Goal: Book appointment/travel/reservation

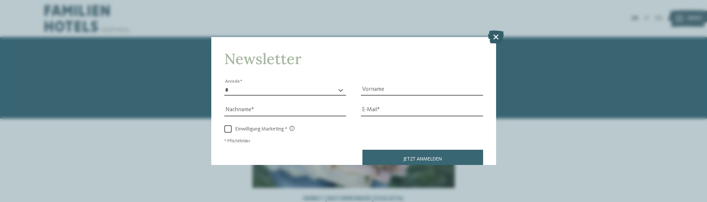
click at [496, 35] on icon at bounding box center [496, 36] width 16 height 13
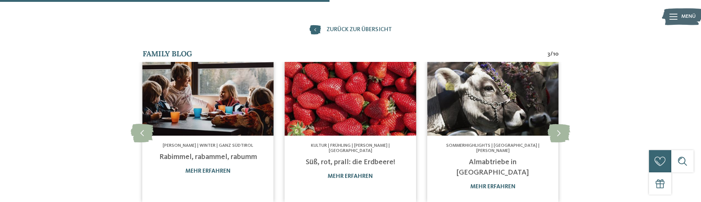
scroll to position [379, 0]
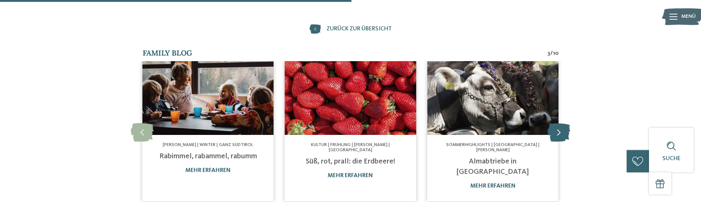
click at [559, 125] on icon at bounding box center [559, 132] width 23 height 19
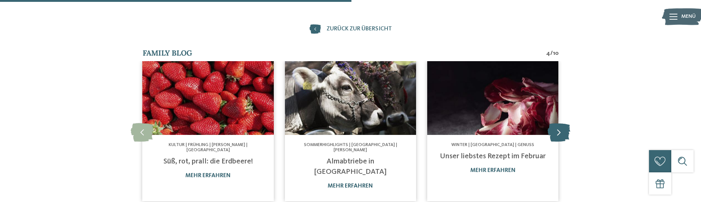
click at [558, 124] on icon at bounding box center [559, 132] width 23 height 19
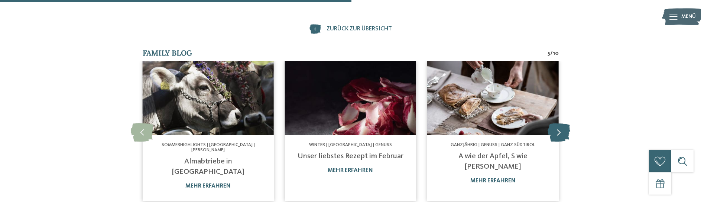
click at [558, 124] on icon at bounding box center [559, 132] width 23 height 19
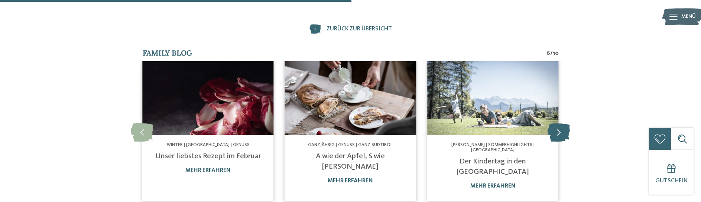
click at [558, 124] on icon at bounding box center [559, 132] width 23 height 19
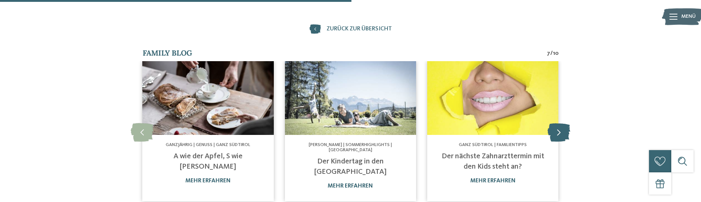
click at [558, 124] on icon at bounding box center [559, 132] width 23 height 19
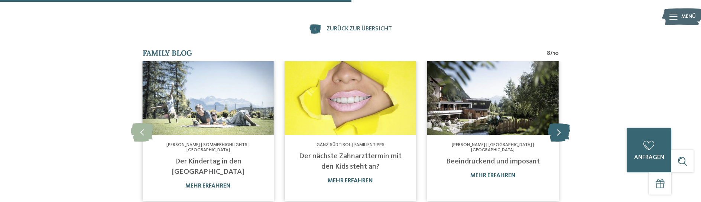
click at [558, 124] on icon at bounding box center [559, 132] width 23 height 19
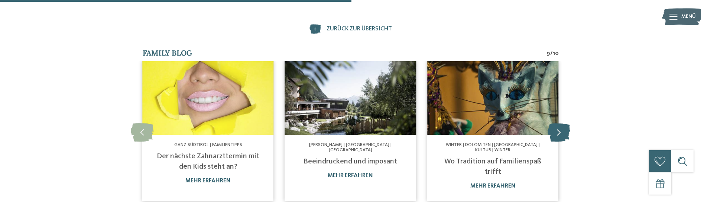
click at [558, 124] on icon at bounding box center [559, 132] width 23 height 19
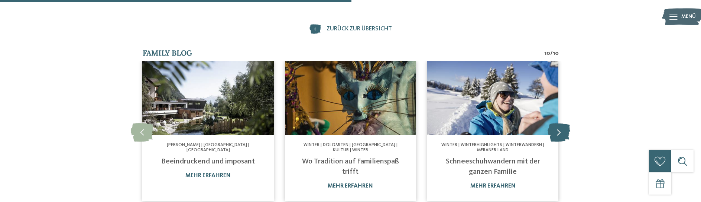
click at [558, 124] on icon at bounding box center [559, 132] width 23 height 19
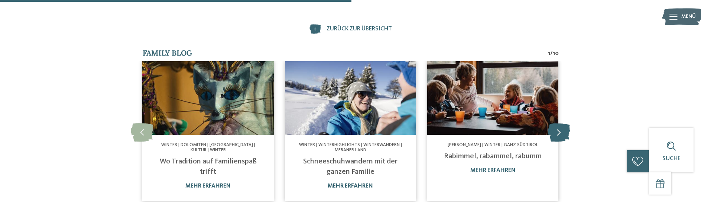
click at [558, 124] on icon at bounding box center [559, 132] width 23 height 19
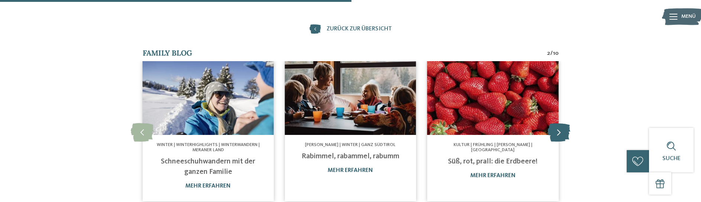
click at [558, 124] on icon at bounding box center [559, 132] width 23 height 19
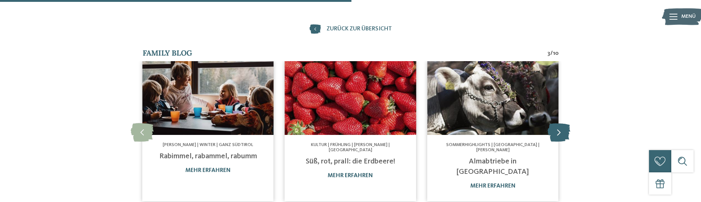
click at [558, 124] on icon at bounding box center [559, 132] width 23 height 19
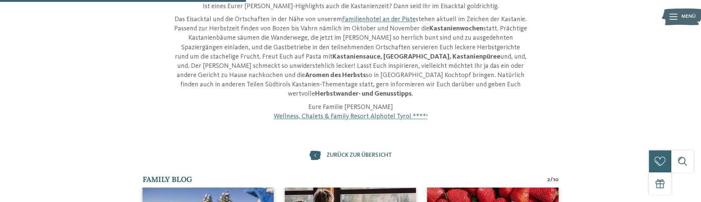
scroll to position [265, 0]
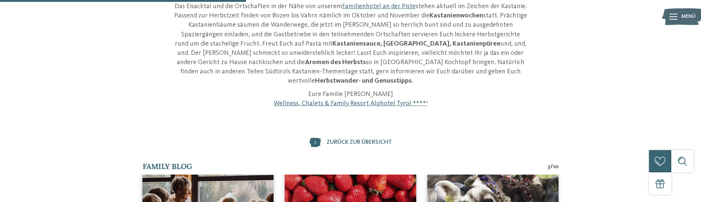
click at [358, 100] on link "Wellness, Chalets & Family Resort Alphotel Tyrol **** s" at bounding box center [351, 103] width 154 height 7
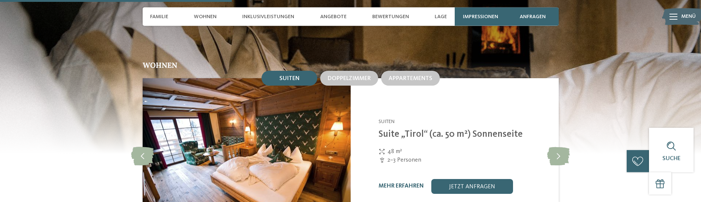
scroll to position [985, 0]
